Goal: Check status: Check status

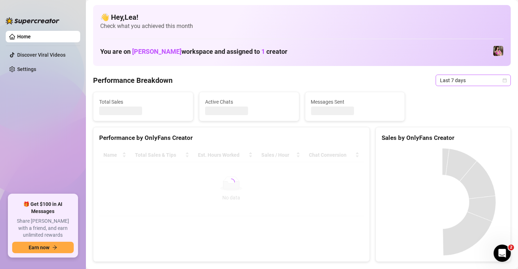
click at [504, 82] on div "Last 7 days" at bounding box center [473, 80] width 75 height 11
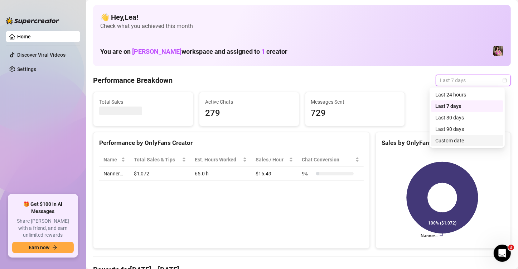
click at [475, 142] on div "Custom date" at bounding box center [468, 141] width 64 height 8
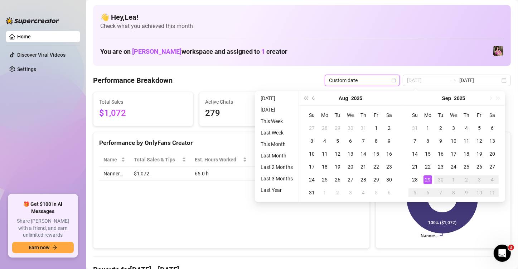
type input "[DATE]"
click at [430, 180] on div "29" at bounding box center [428, 179] width 9 height 9
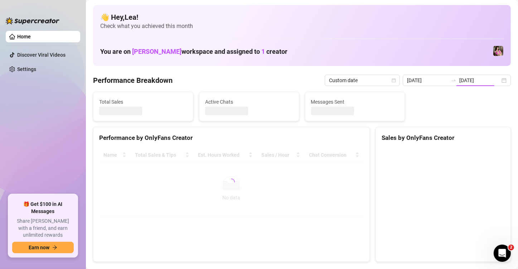
type input "[DATE]"
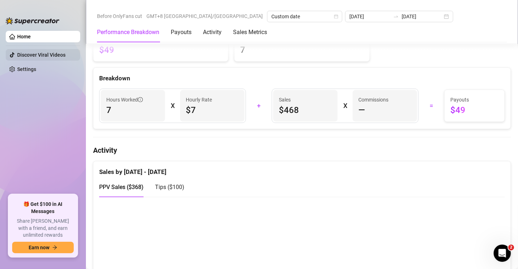
scroll to position [227, 0]
